Goal: Task Accomplishment & Management: Use online tool/utility

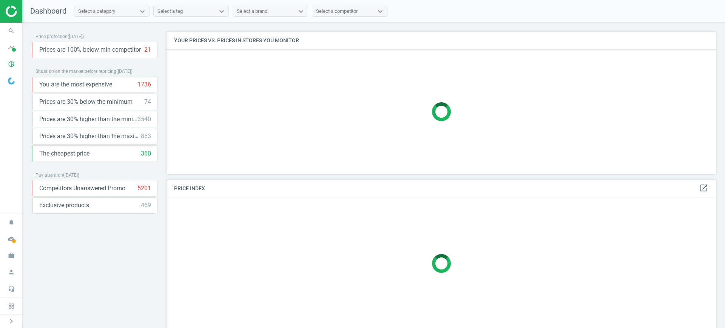
scroll to position [157, 557]
click at [7, 65] on icon "pie_chart_outlined" at bounding box center [11, 64] width 14 height 14
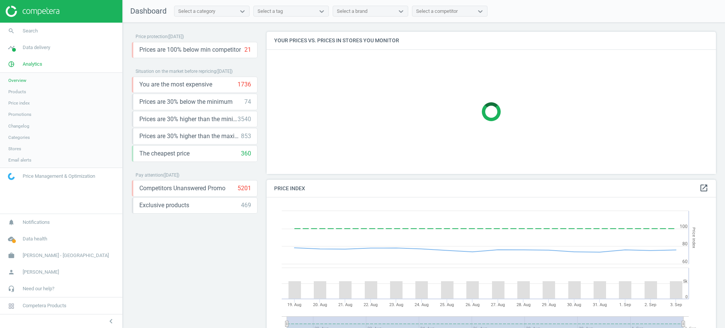
scroll to position [188, 457]
click at [20, 96] on link "Products" at bounding box center [61, 91] width 122 height 11
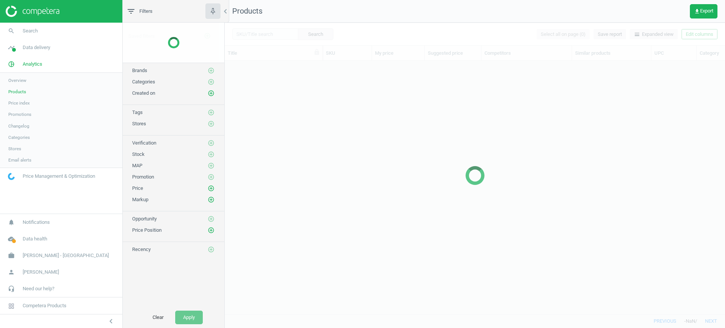
scroll to position [239, 493]
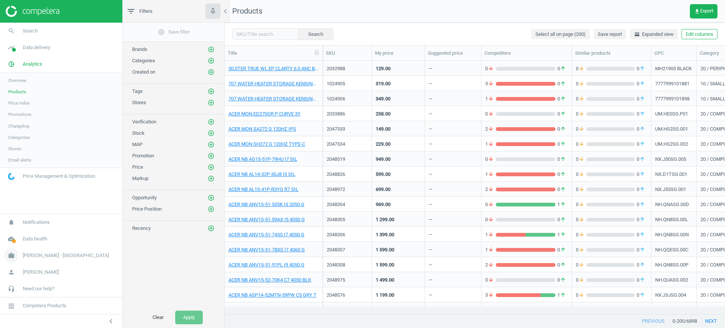
click at [16, 256] on icon "work" at bounding box center [11, 255] width 14 height 14
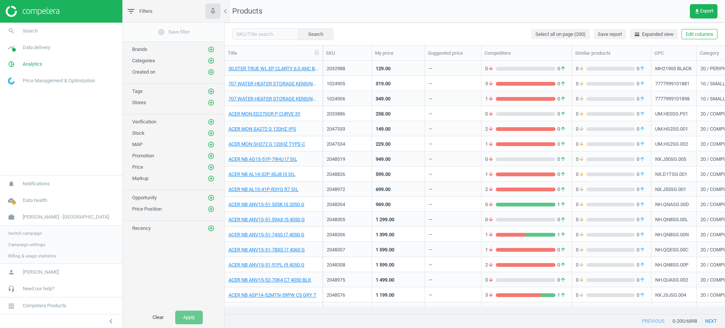
click at [22, 234] on span "Switch campaign" at bounding box center [25, 233] width 34 height 6
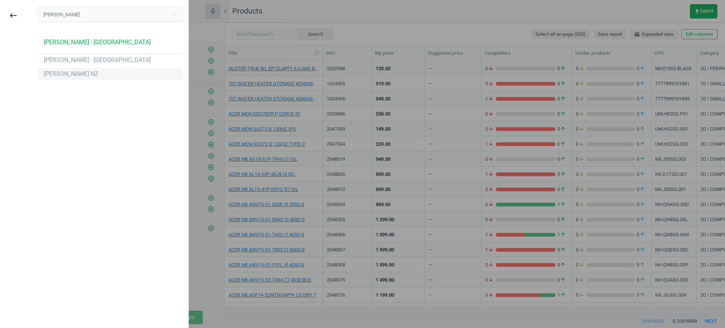
type input "[PERSON_NAME]"
click at [108, 69] on div "[PERSON_NAME] NZ" at bounding box center [110, 74] width 145 height 12
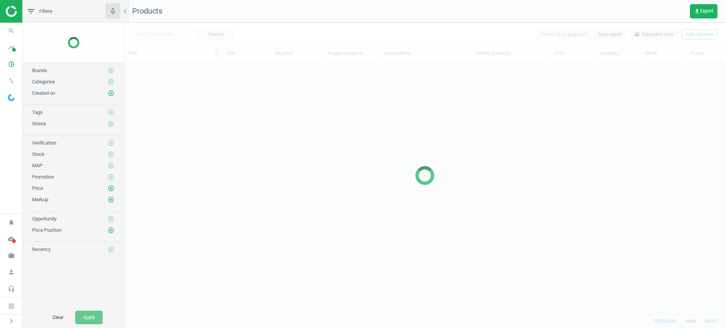
scroll to position [239, 593]
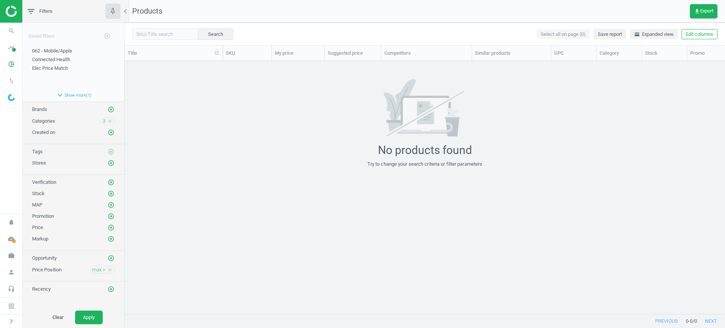
click at [106, 120] on div "3 close" at bounding box center [107, 121] width 14 height 8
click at [104, 121] on span "3" at bounding box center [104, 121] width 3 height 7
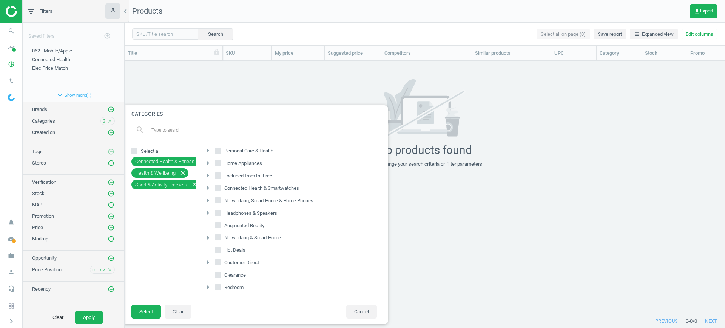
scroll to position [0, 0]
click at [272, 63] on div at bounding box center [487, 164] width 725 height 328
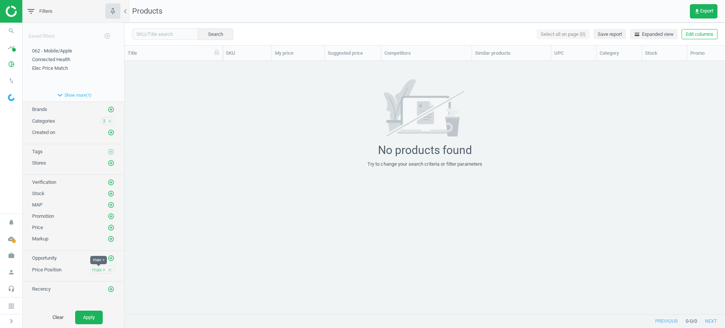
click at [94, 273] on span "max >" at bounding box center [98, 269] width 13 height 7
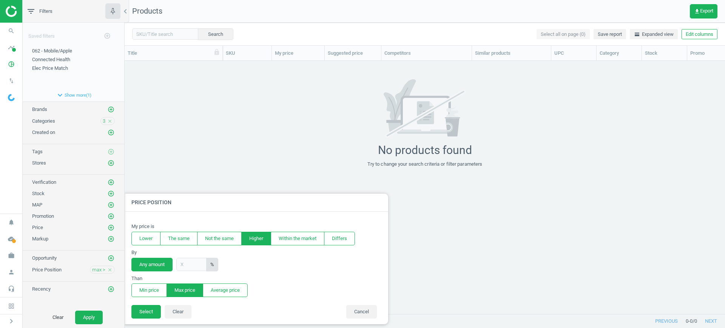
click at [257, 122] on div at bounding box center [487, 164] width 725 height 328
